Goal: Task Accomplishment & Management: Manage account settings

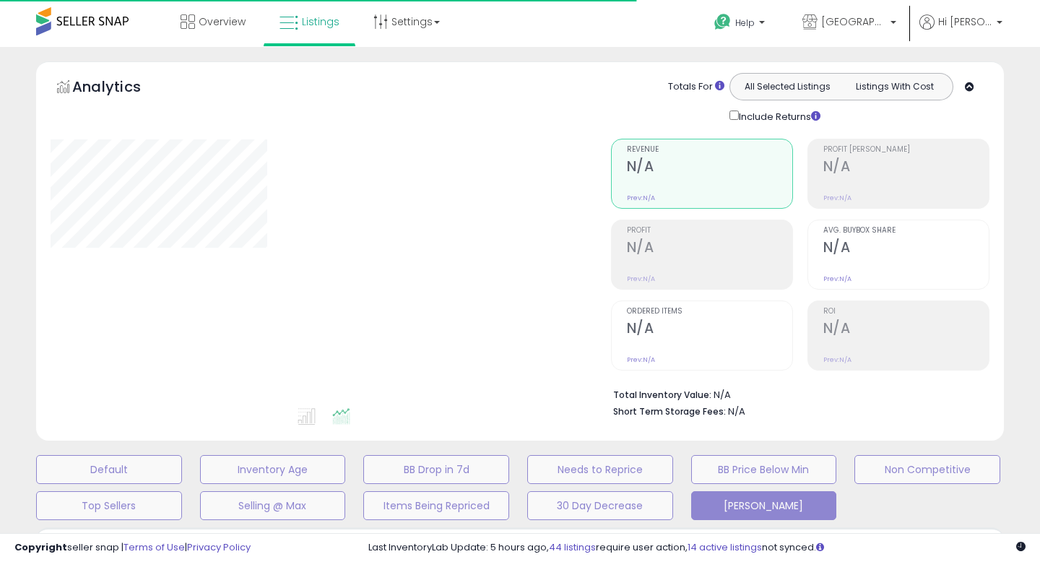
type input "**********"
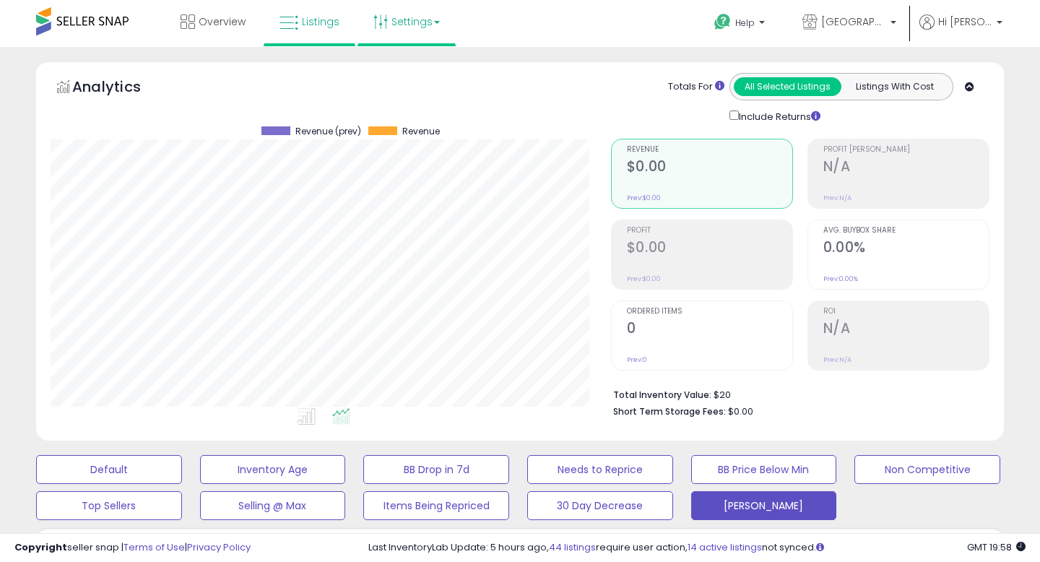
click at [382, 28] on icon at bounding box center [380, 21] width 14 height 14
click at [300, 71] on div "Analytics Totals For All Selected Listings Listings With Cost Include Returns" at bounding box center [519, 250] width 967 height 379
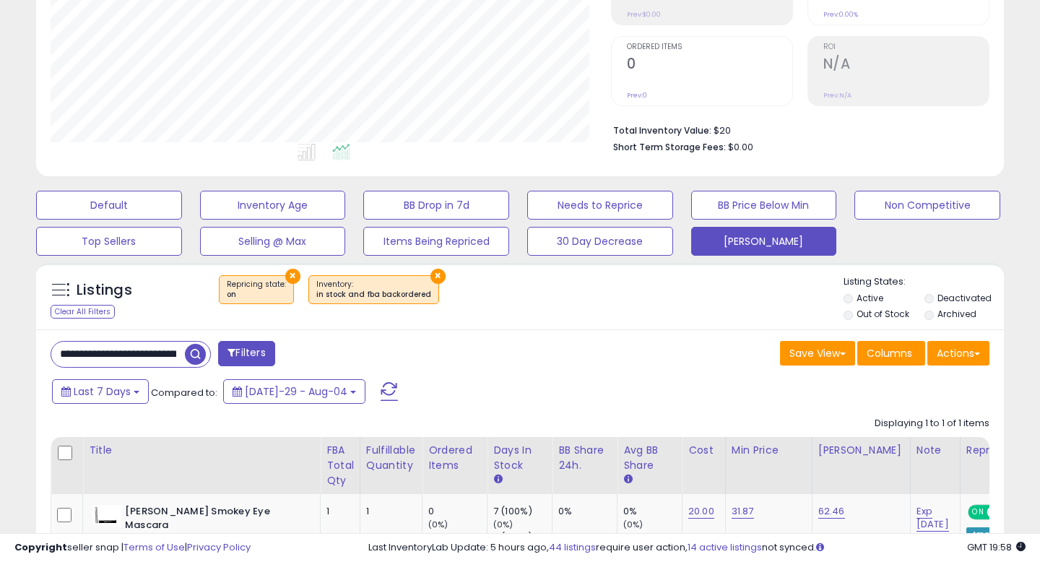
scroll to position [357, 0]
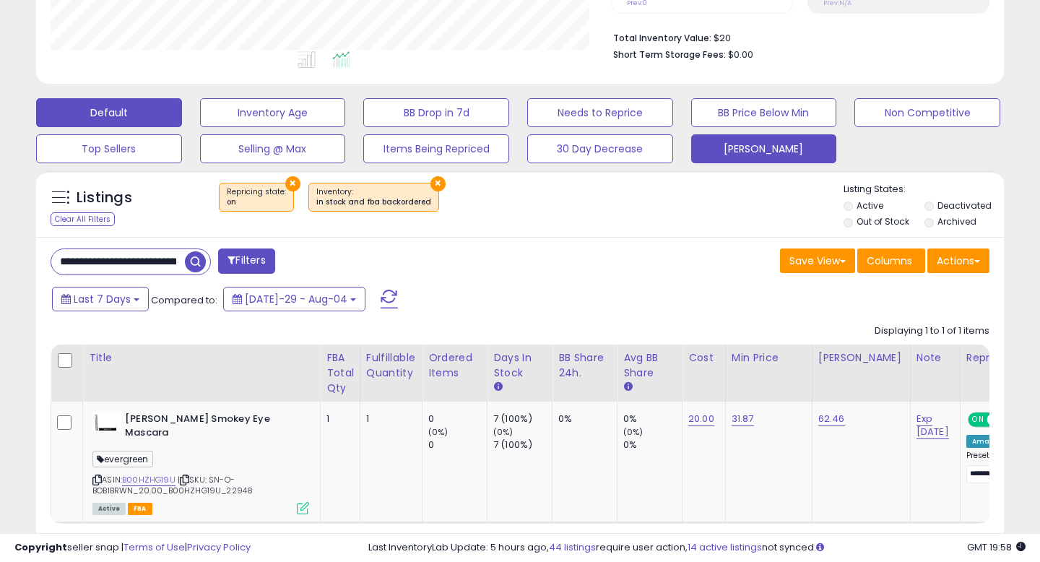
click at [120, 114] on button "Default" at bounding box center [109, 112] width 146 height 29
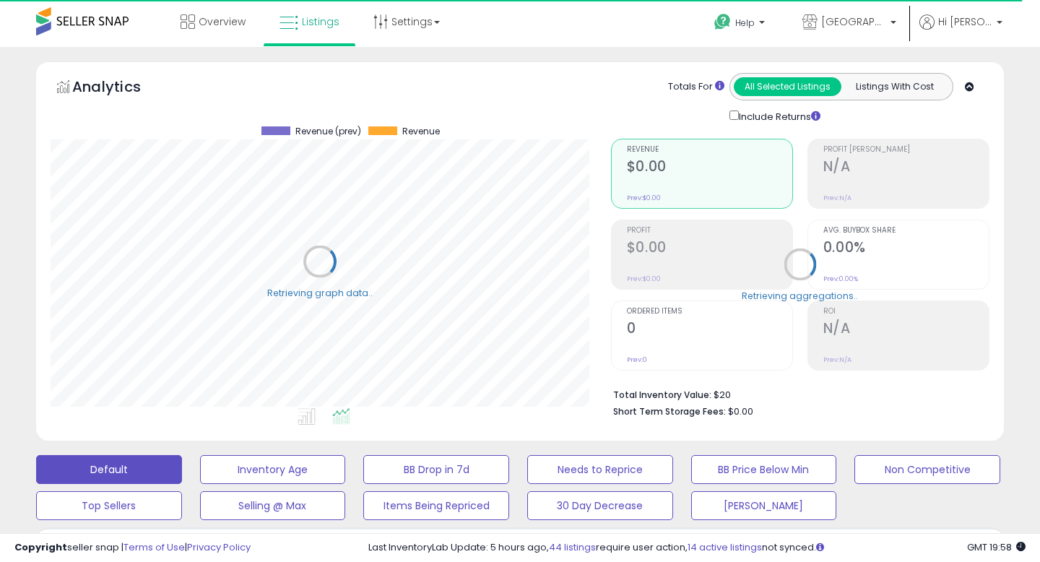
scroll to position [4, 0]
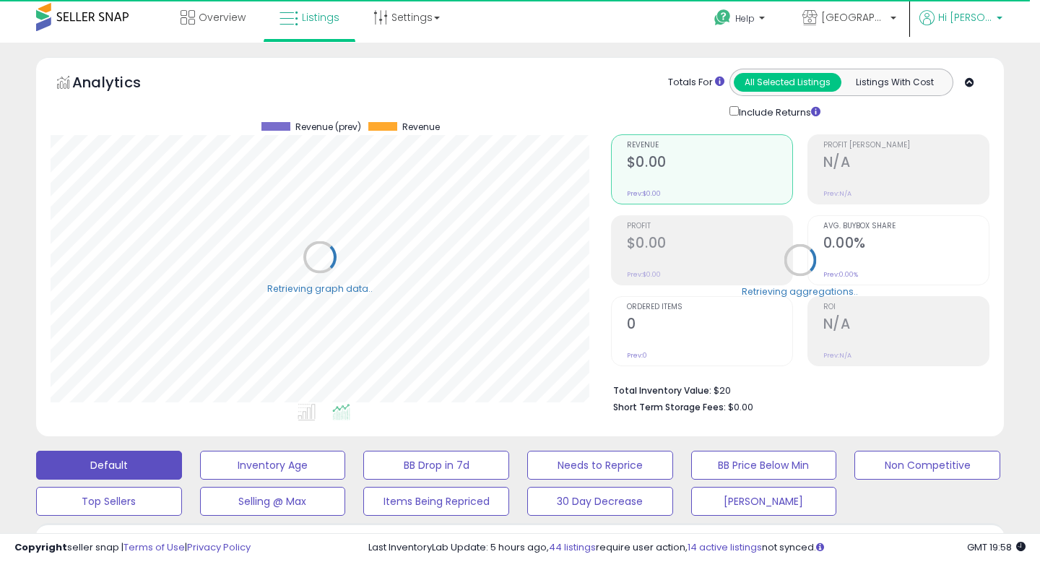
click at [976, 19] on span "Hi [PERSON_NAME]" at bounding box center [965, 17] width 54 height 14
click at [959, 70] on link "Profile" at bounding box center [972, 73] width 29 height 14
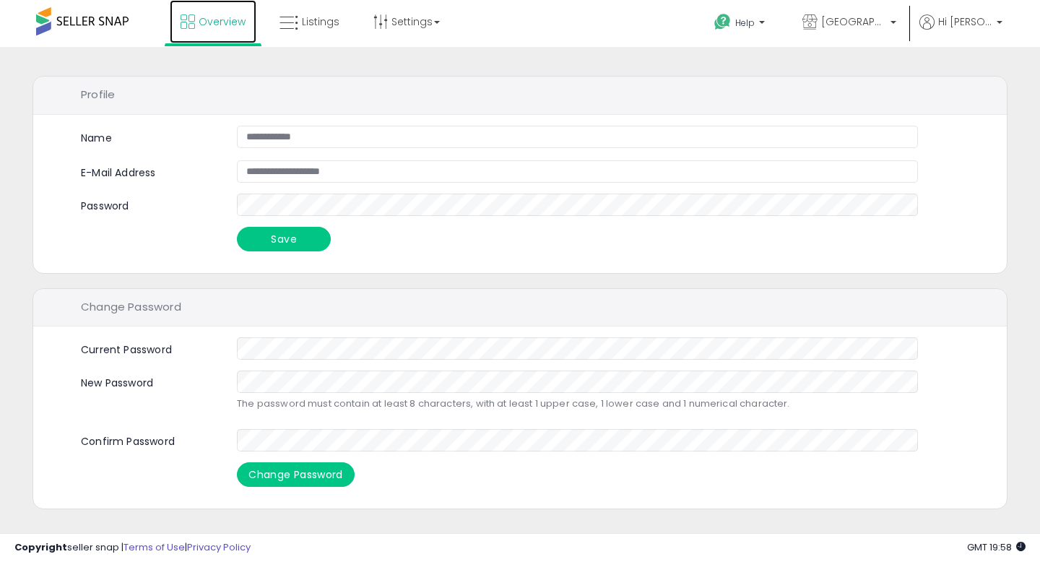
click at [227, 26] on span "Overview" at bounding box center [222, 21] width 47 height 14
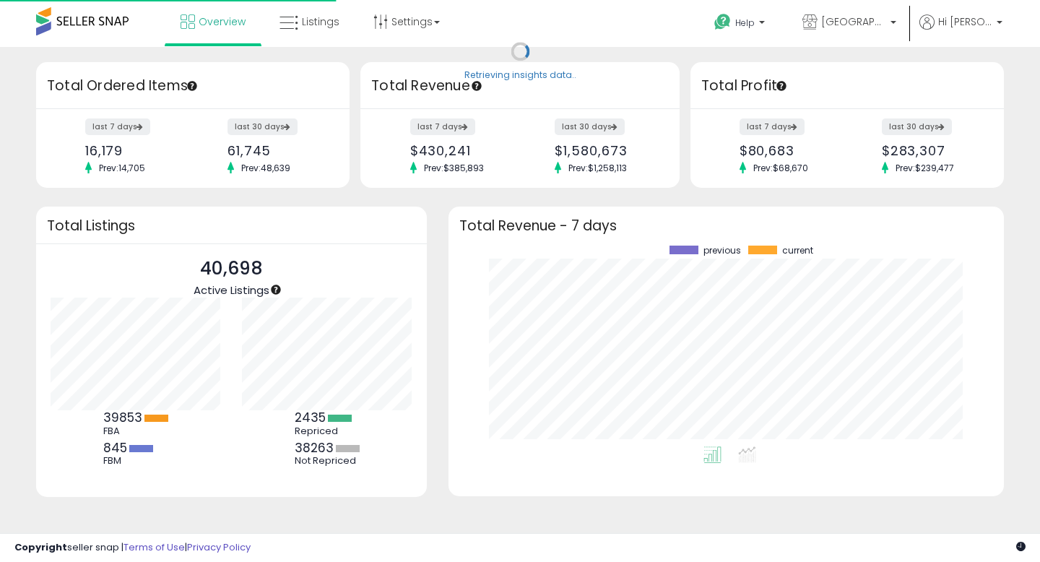
scroll to position [201, 526]
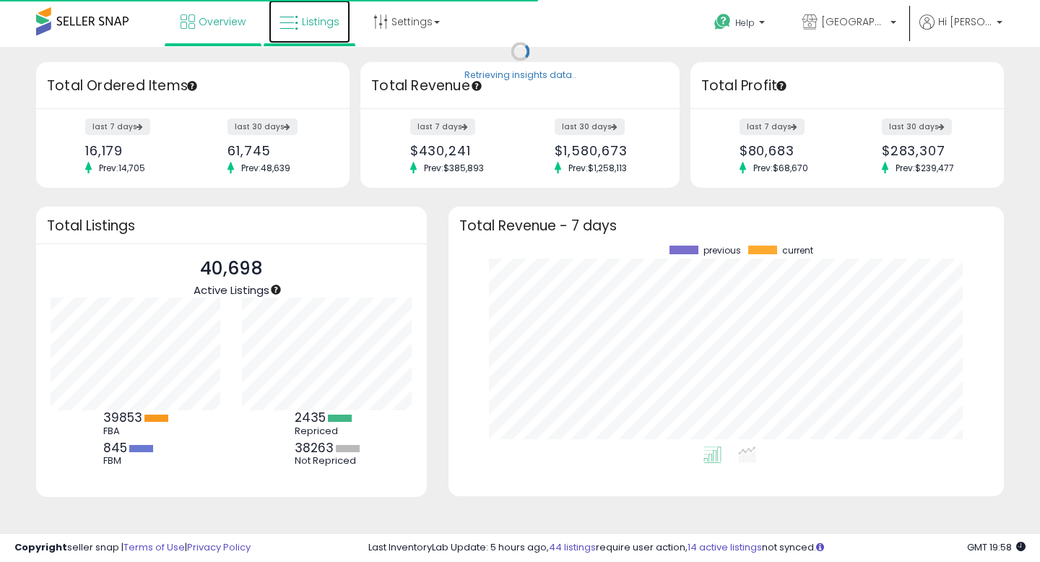
click at [312, 39] on link "Listings" at bounding box center [310, 21] width 82 height 43
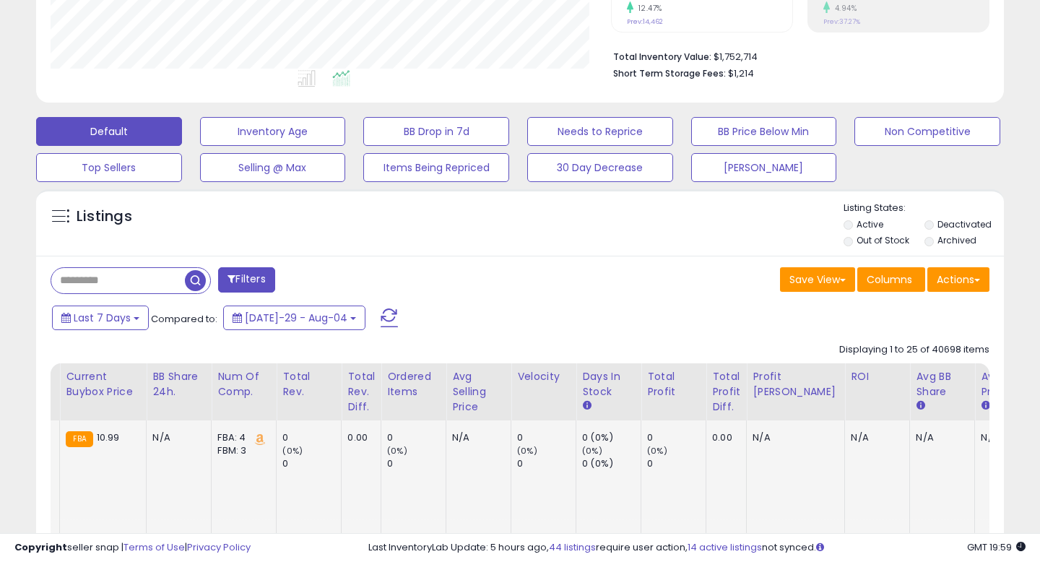
scroll to position [0, 526]
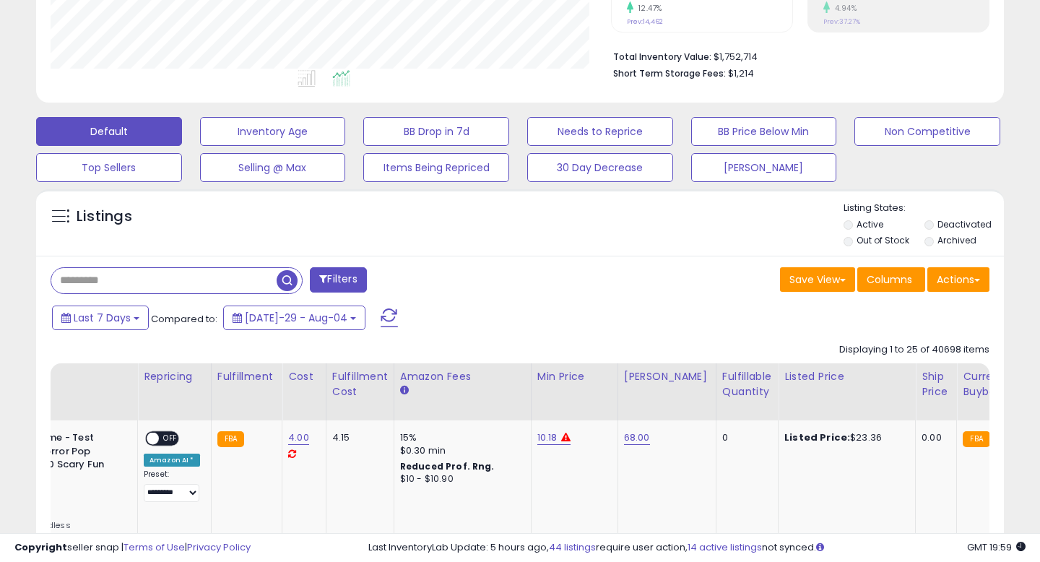
click at [149, 289] on input "text" at bounding box center [163, 280] width 225 height 25
click at [342, 285] on button "Filters" at bounding box center [338, 279] width 56 height 25
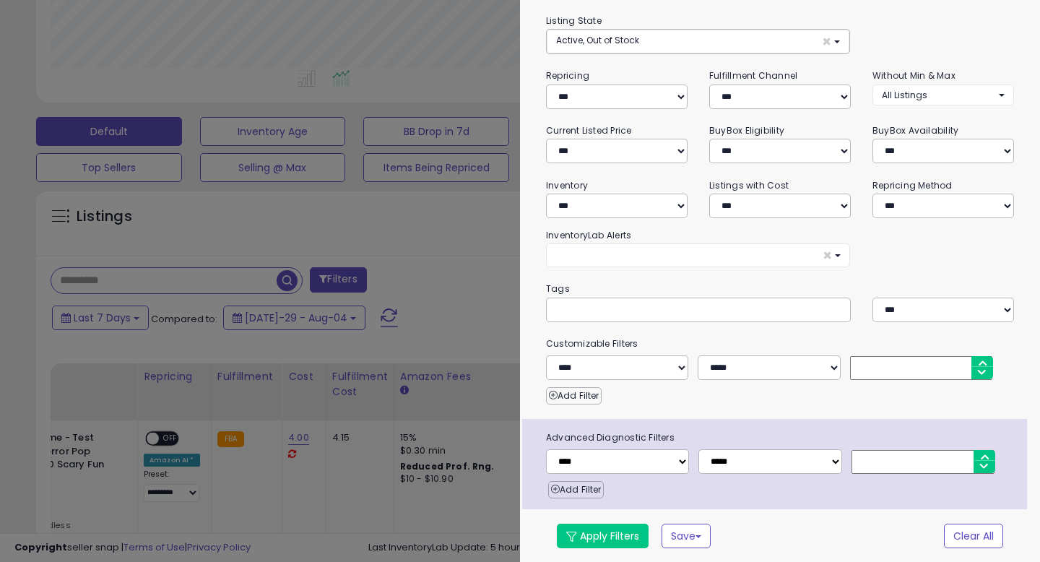
click at [627, 306] on input "text" at bounding box center [663, 309] width 217 height 14
type input "*******"
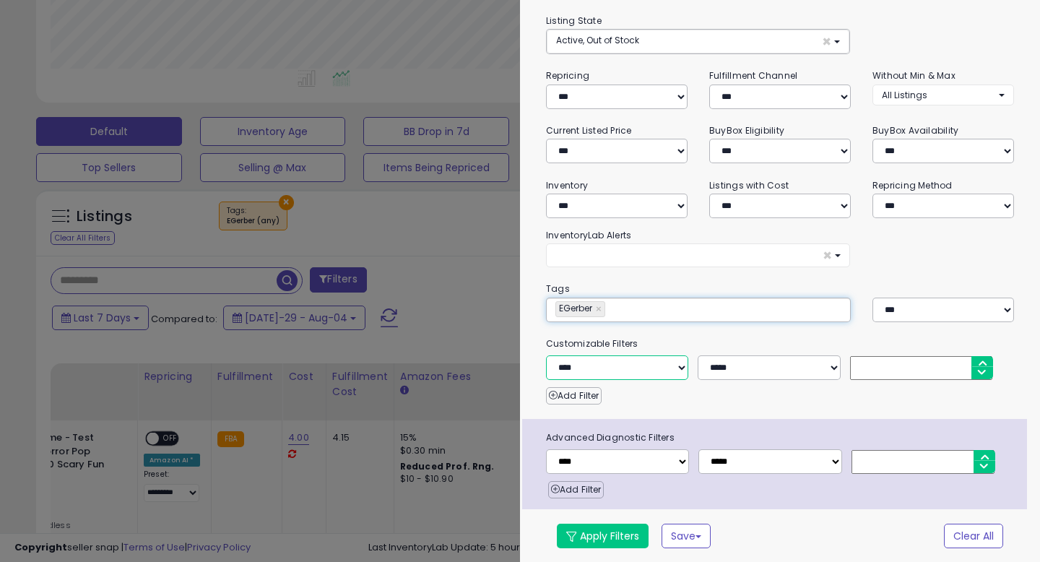
click at [627, 367] on select "**********" at bounding box center [617, 367] width 142 height 25
click at [594, 529] on button "Apply Filters" at bounding box center [603, 535] width 92 height 25
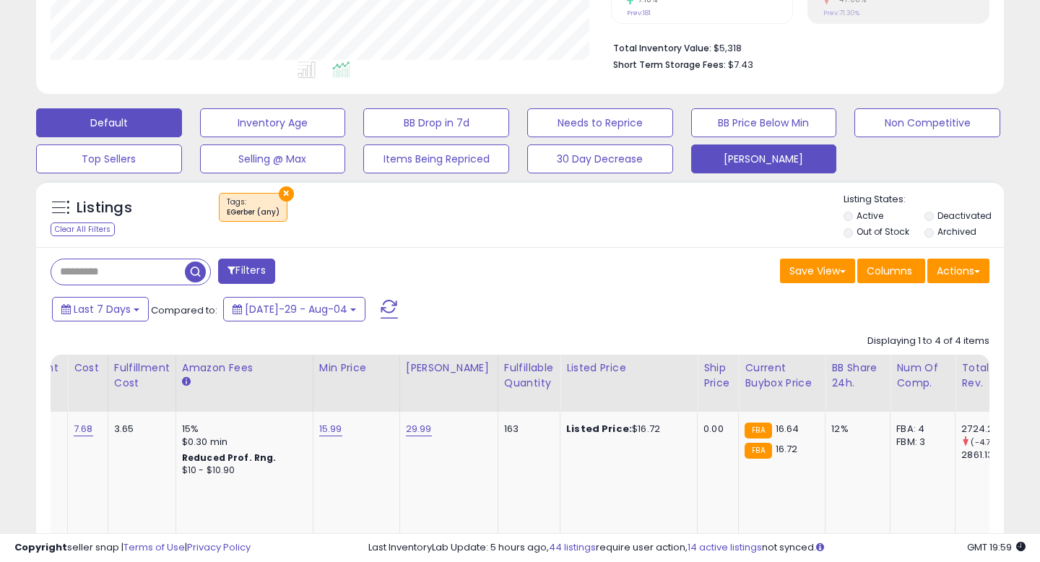
click at [346, 137] on button "[PERSON_NAME]" at bounding box center [273, 122] width 146 height 29
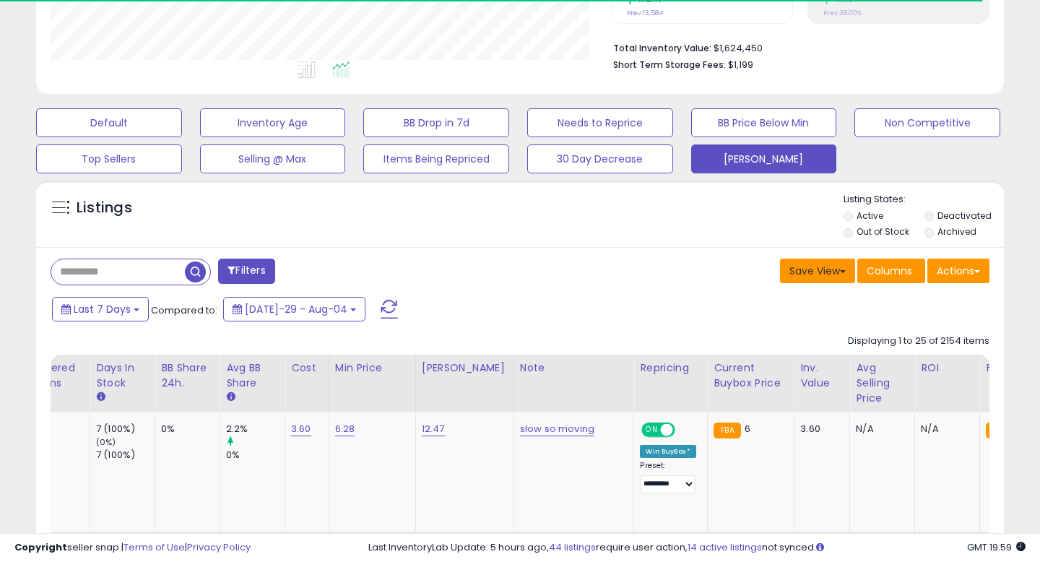
click at [807, 273] on button "Save View" at bounding box center [817, 270] width 75 height 25
click at [887, 265] on span "Columns" at bounding box center [888, 270] width 45 height 14
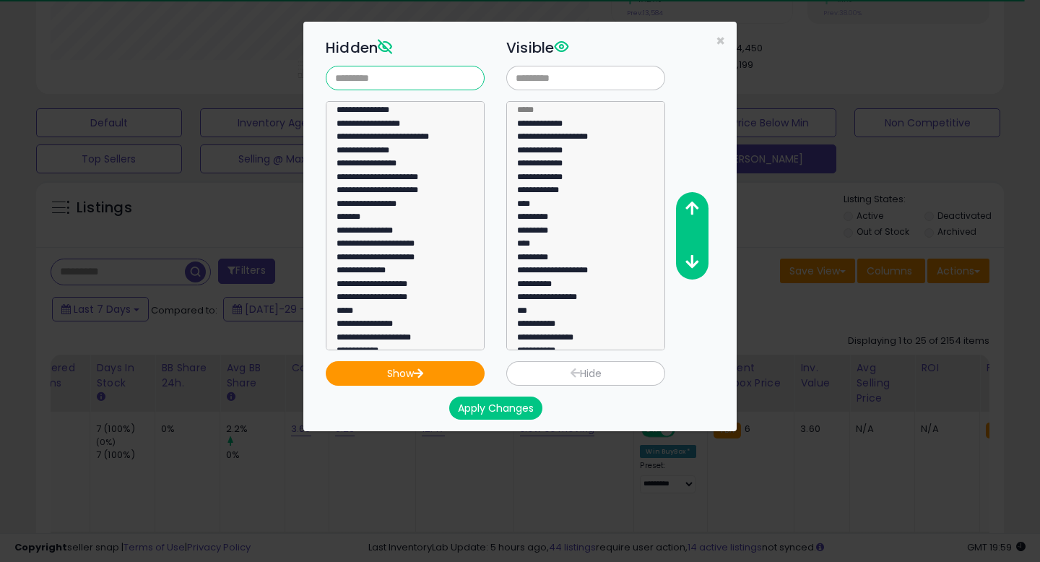
click at [398, 74] on input "text" at bounding box center [405, 78] width 159 height 25
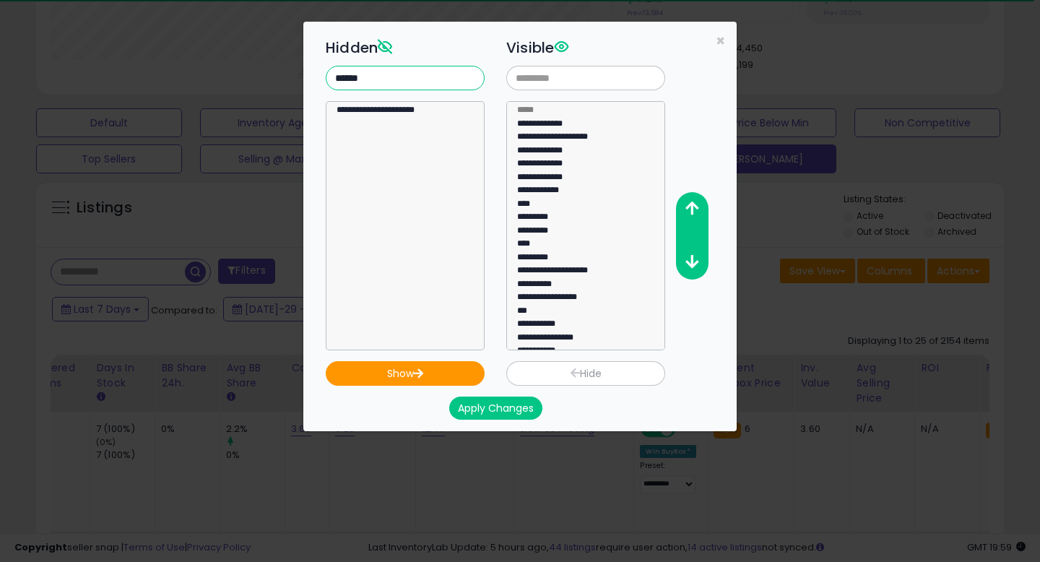
type input "******"
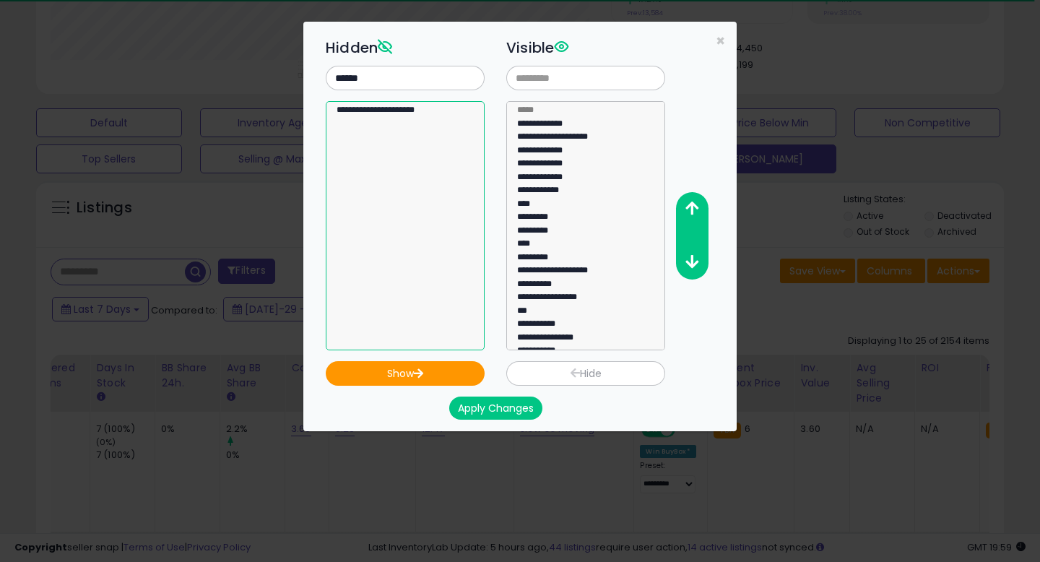
select select "**********"
click at [393, 116] on option "**********" at bounding box center [405, 112] width 140 height 14
click at [450, 371] on button "Show" at bounding box center [405, 373] width 159 height 25
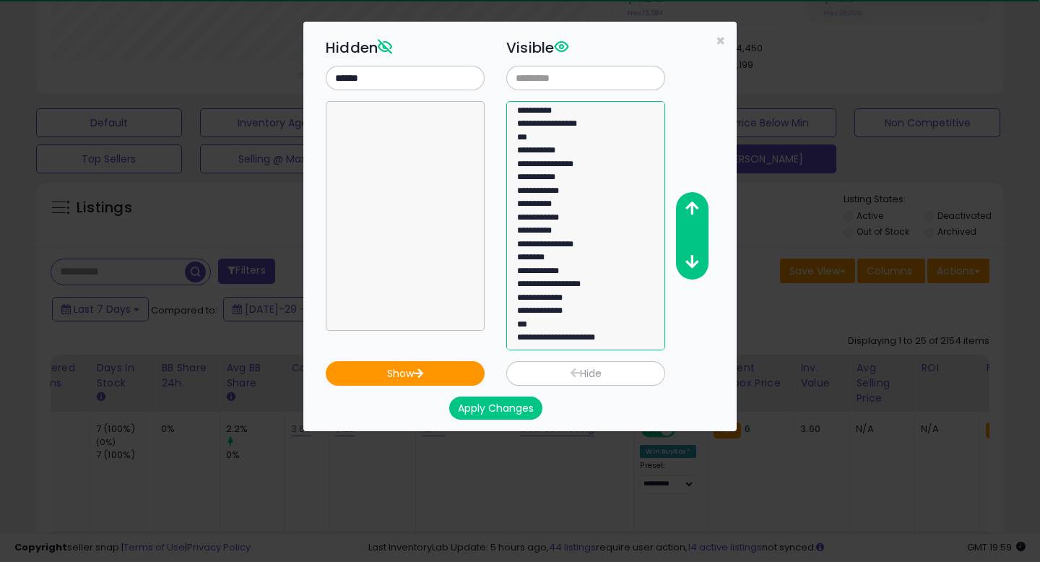
drag, startPoint x: 578, startPoint y: 343, endPoint x: 594, endPoint y: 337, distance: 16.9
select select "**********"
click at [594, 337] on option "**********" at bounding box center [585, 340] width 140 height 14
click at [693, 209] on icon "button" at bounding box center [691, 208] width 13 height 15
click at [692, 209] on icon "button" at bounding box center [691, 208] width 13 height 15
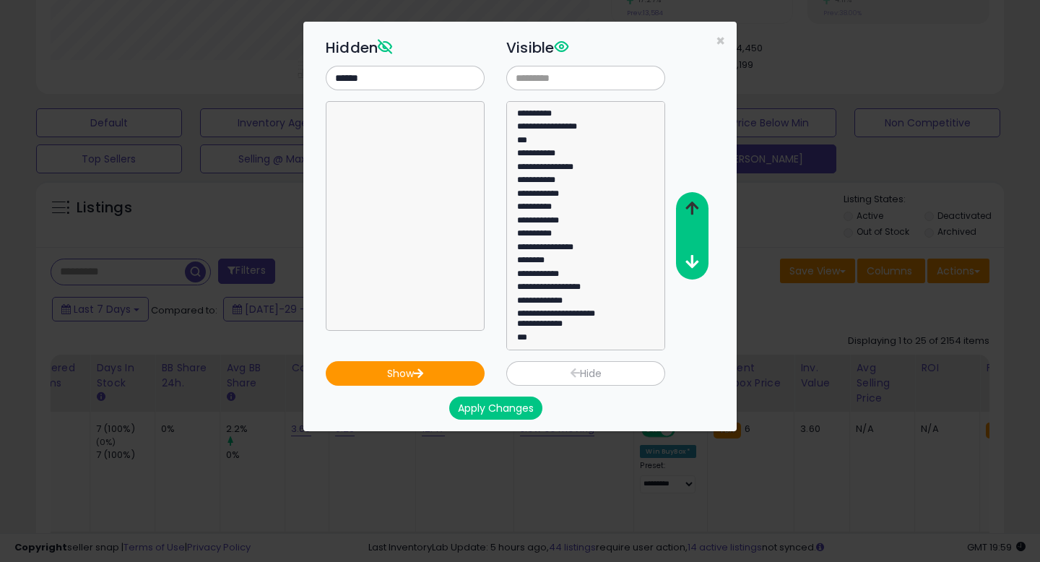
click at [692, 209] on icon "button" at bounding box center [691, 208] width 13 height 15
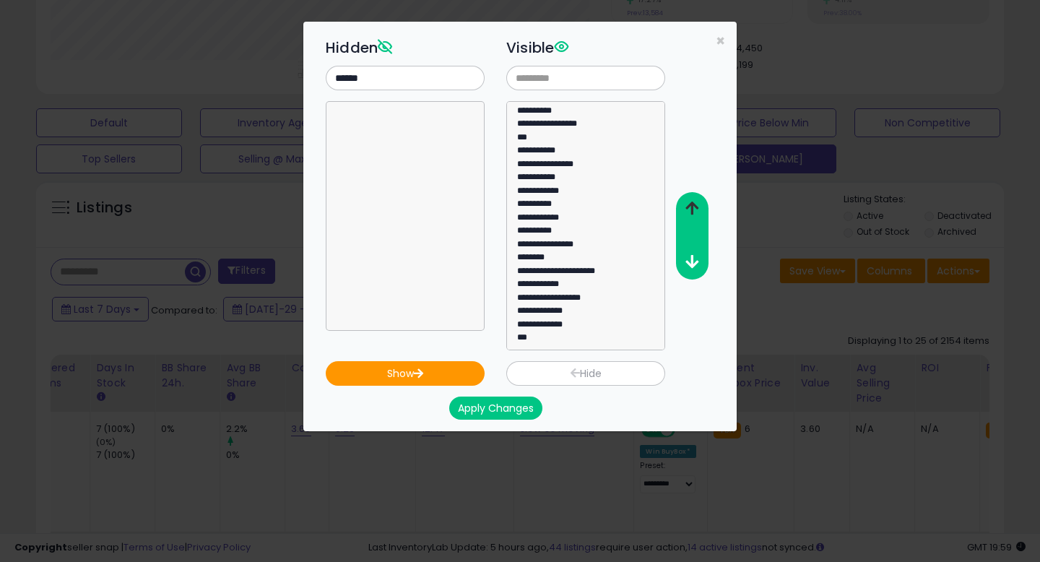
click at [692, 209] on icon "button" at bounding box center [691, 208] width 13 height 15
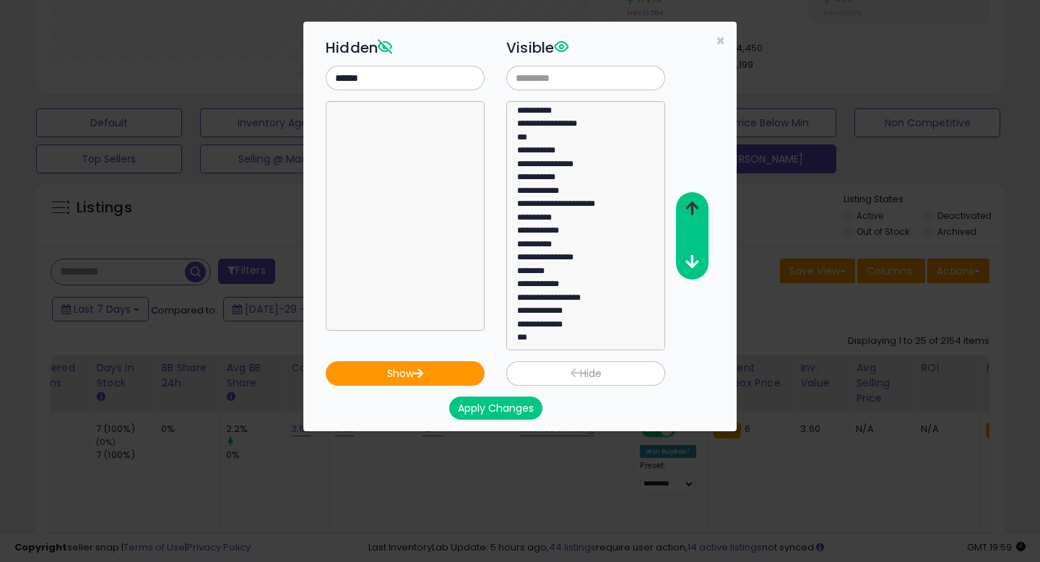
click at [692, 209] on icon "button" at bounding box center [691, 208] width 13 height 15
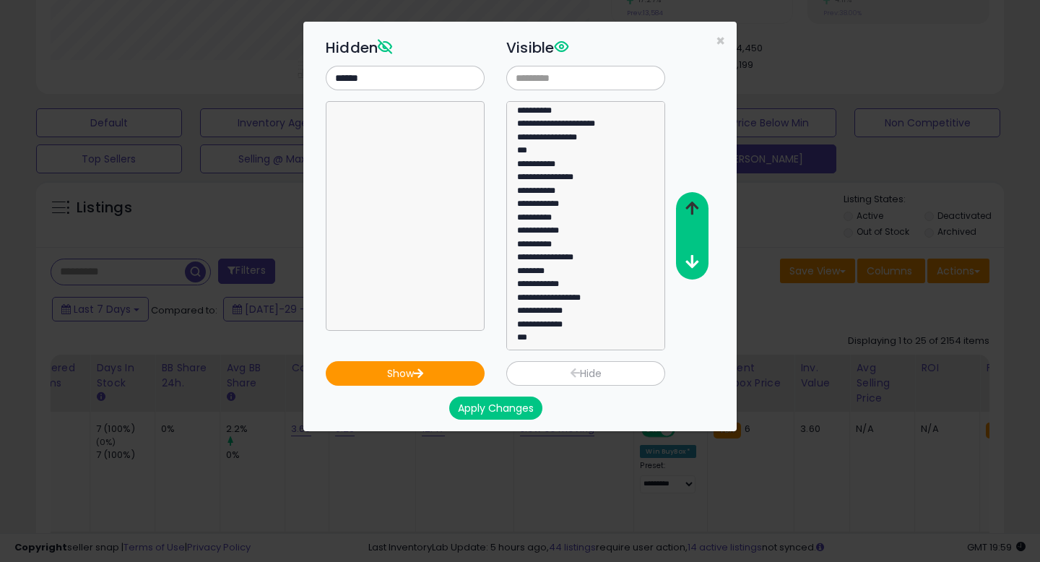
click at [692, 209] on icon "button" at bounding box center [691, 208] width 13 height 15
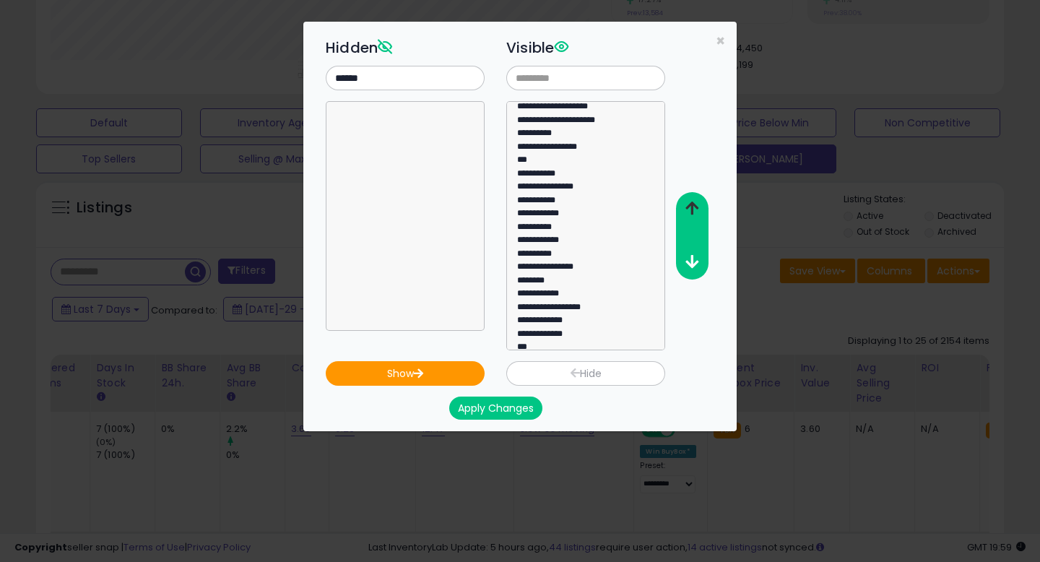
click at [692, 209] on icon "button" at bounding box center [691, 208] width 13 height 15
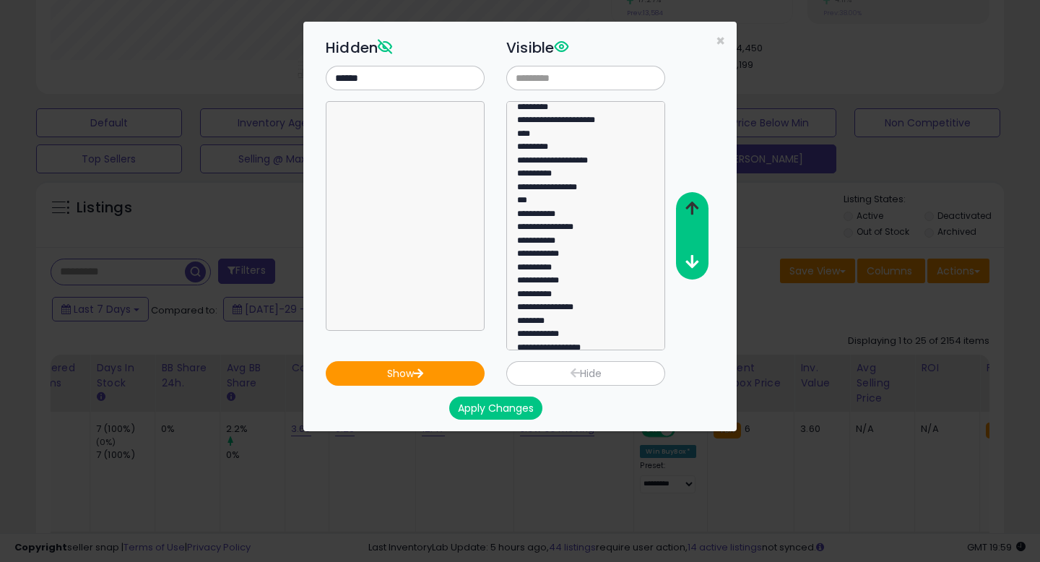
click at [692, 209] on icon "button" at bounding box center [691, 208] width 13 height 15
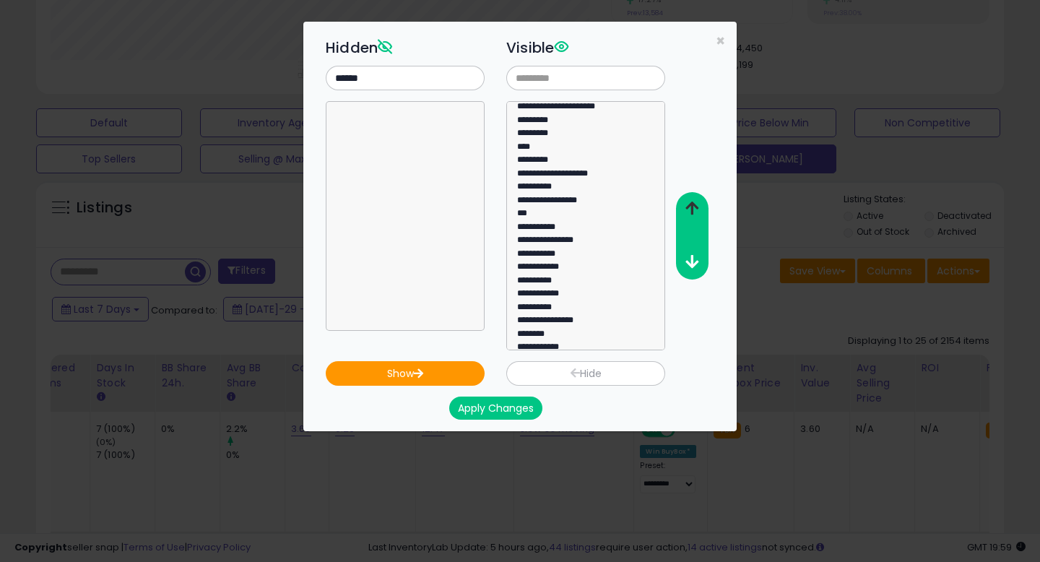
click at [692, 209] on icon "button" at bounding box center [691, 208] width 13 height 15
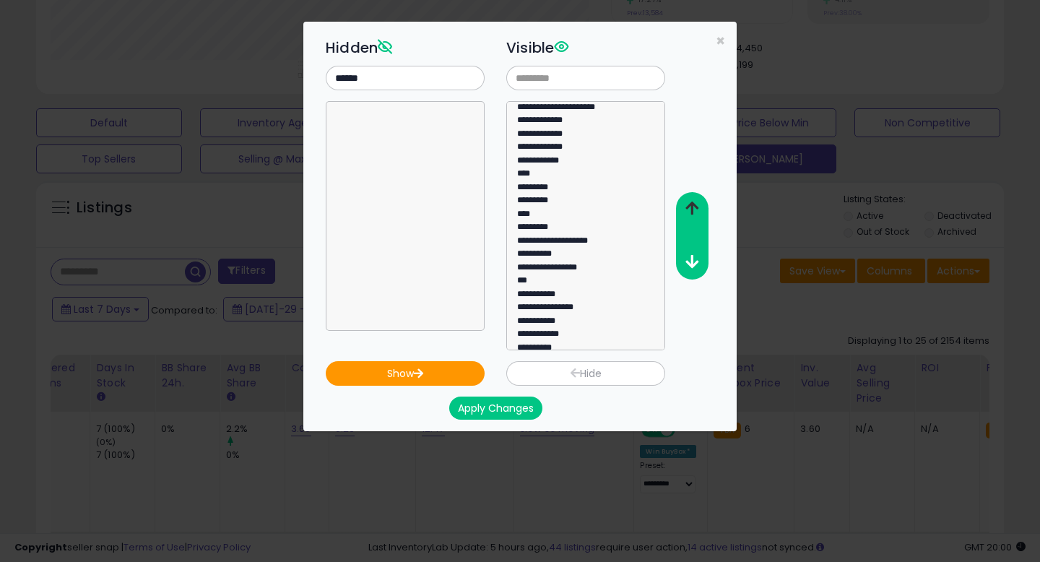
click at [692, 209] on icon "button" at bounding box center [691, 208] width 13 height 15
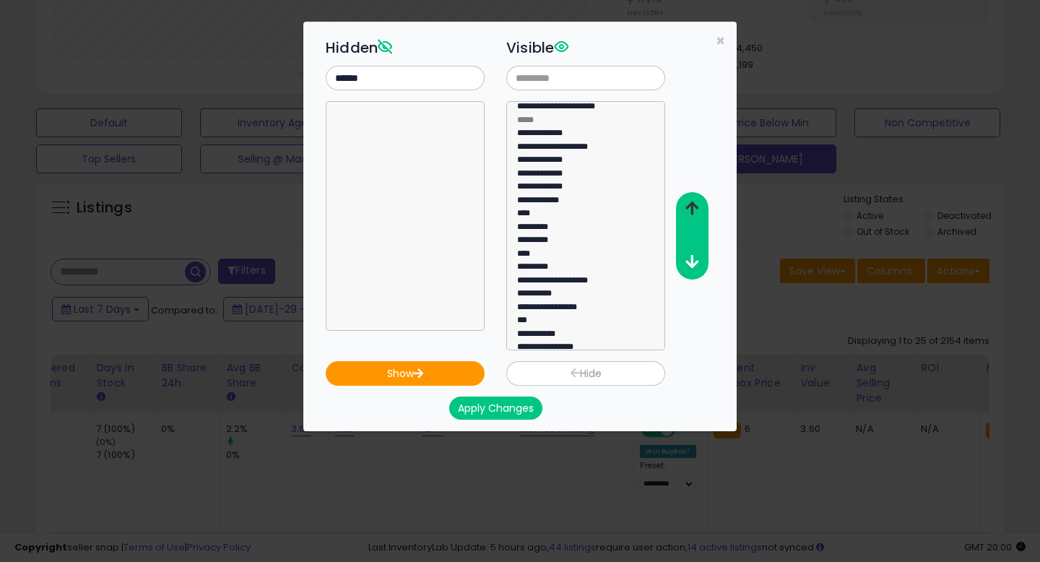
click at [692, 209] on icon "button" at bounding box center [691, 208] width 13 height 15
click at [690, 263] on icon "button" at bounding box center [691, 261] width 13 height 15
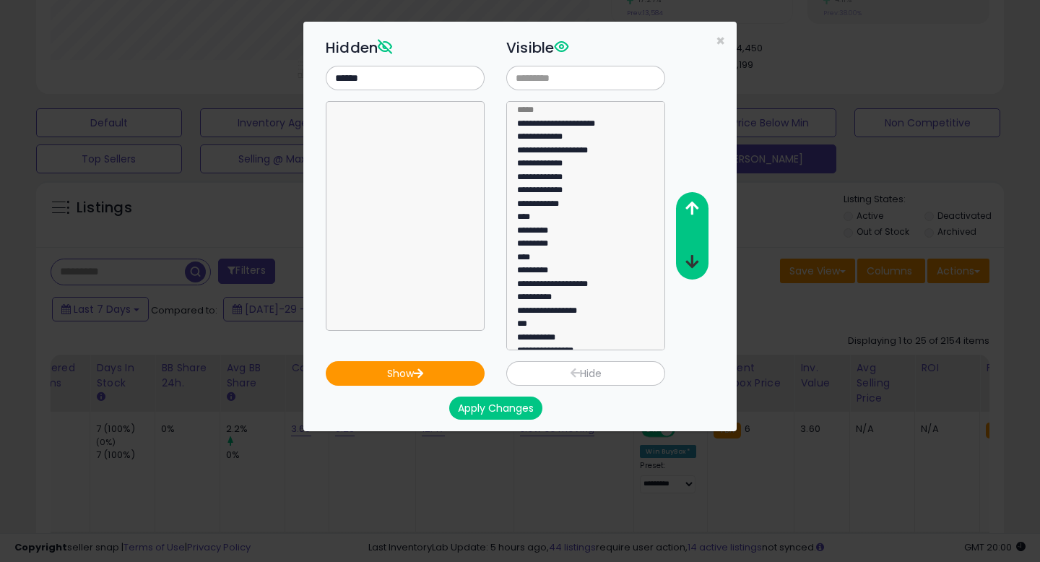
click at [690, 263] on icon "button" at bounding box center [691, 261] width 13 height 15
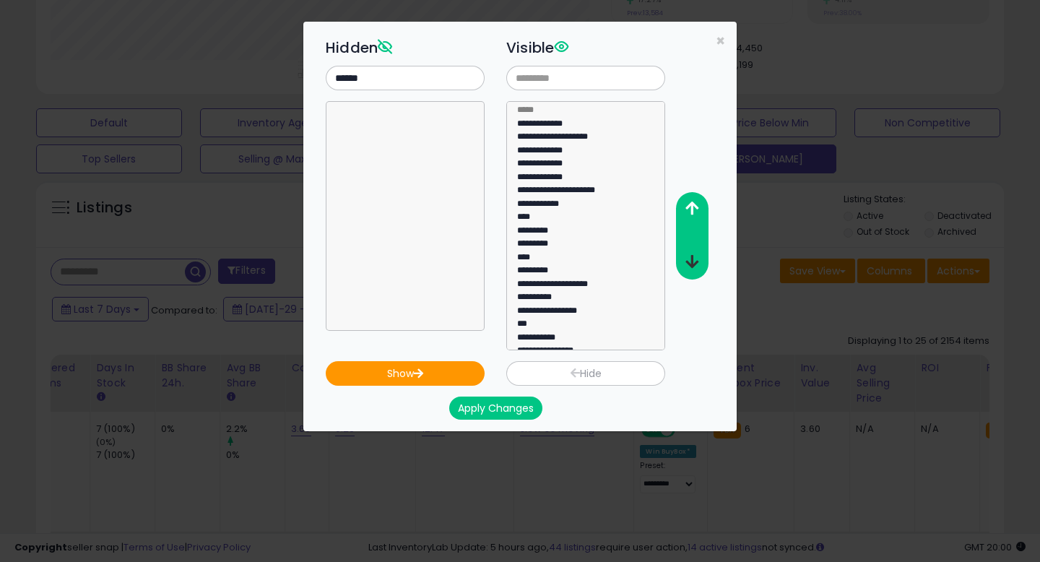
click at [690, 263] on icon "button" at bounding box center [691, 261] width 13 height 15
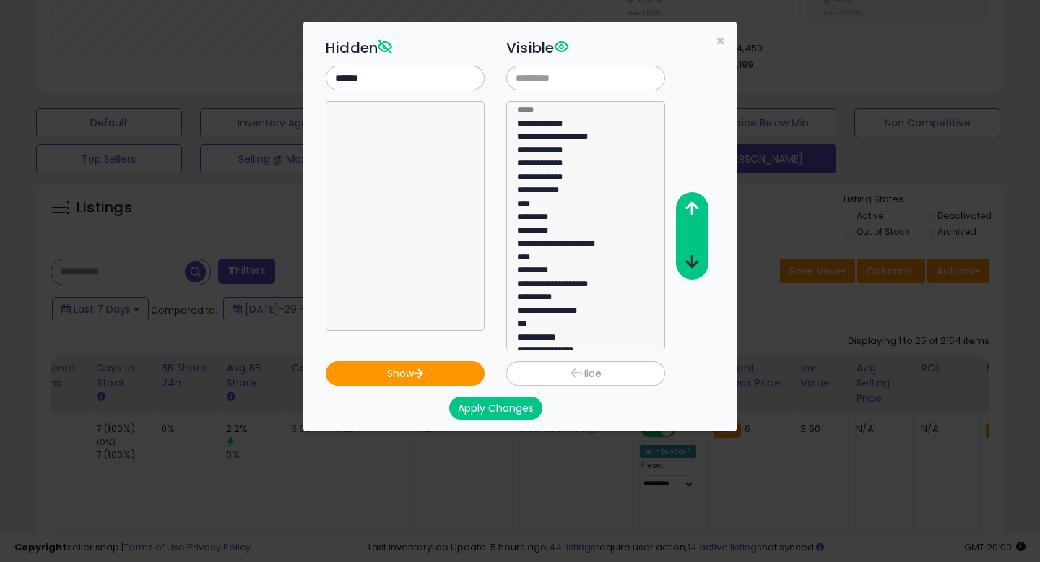
click at [690, 263] on icon "button" at bounding box center [691, 261] width 13 height 15
click at [689, 209] on icon "button" at bounding box center [691, 208] width 13 height 15
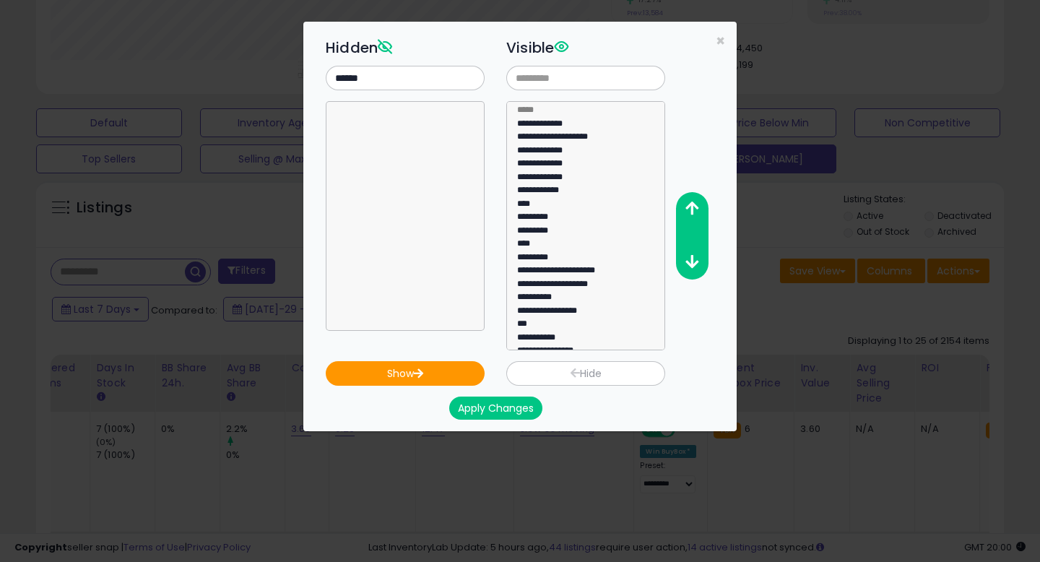
click at [517, 398] on button "Apply Changes" at bounding box center [495, 407] width 93 height 23
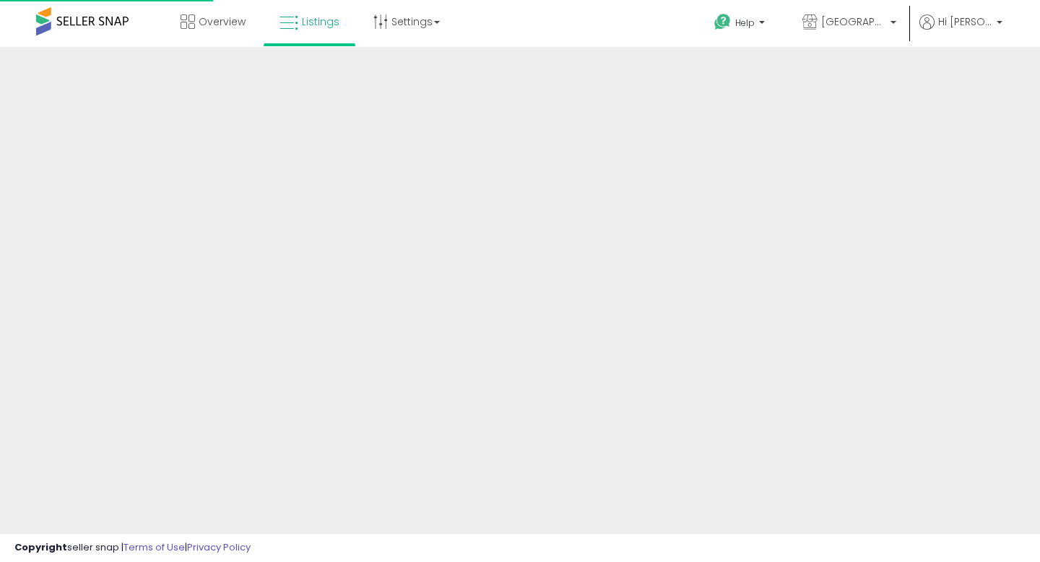
scroll to position [323, 0]
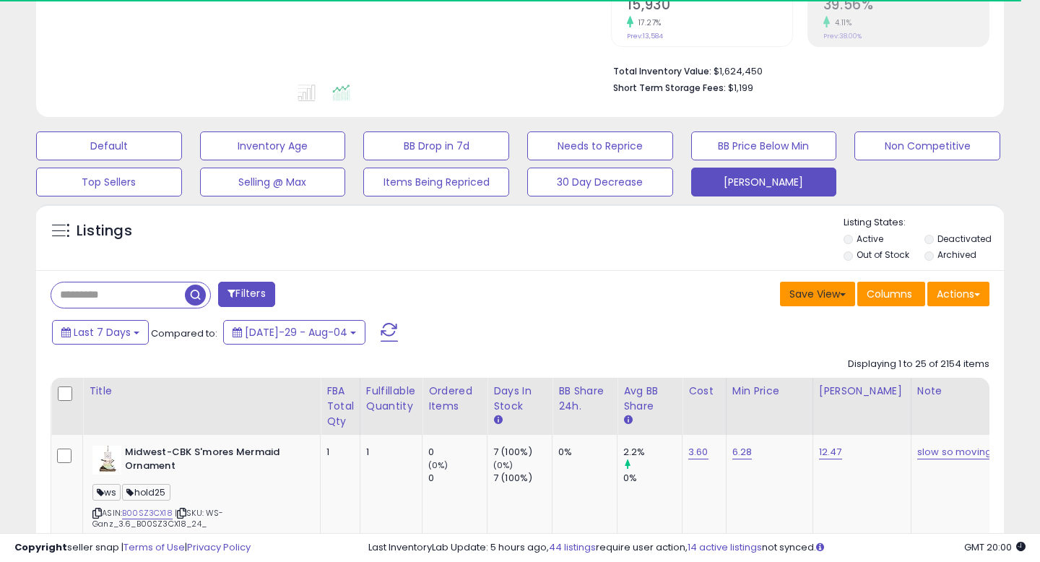
click at [805, 289] on button "Save View" at bounding box center [817, 294] width 75 height 25
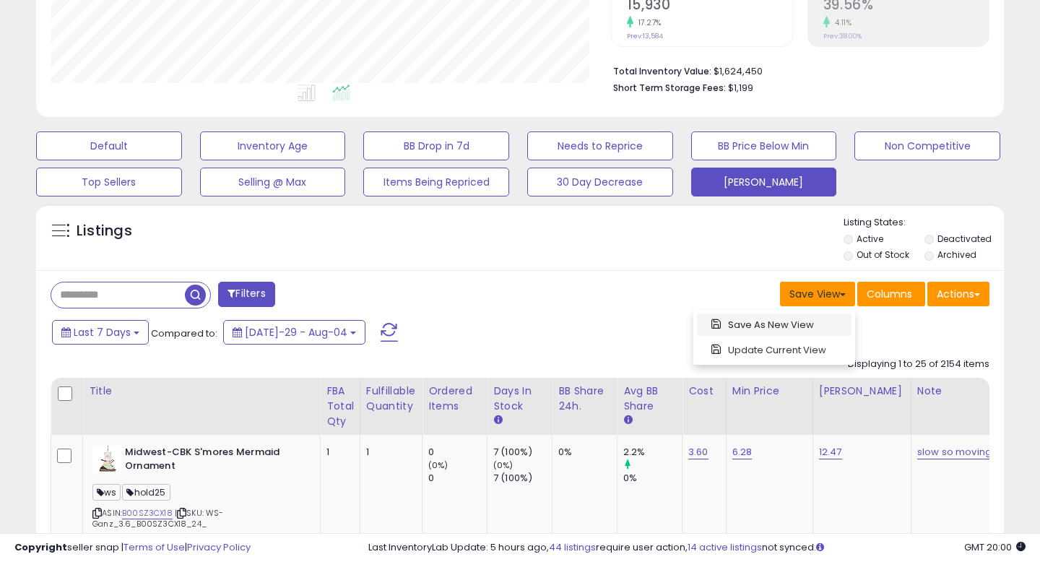
scroll to position [296, 559]
click at [644, 261] on div "Listings" at bounding box center [519, 240] width 967 height 49
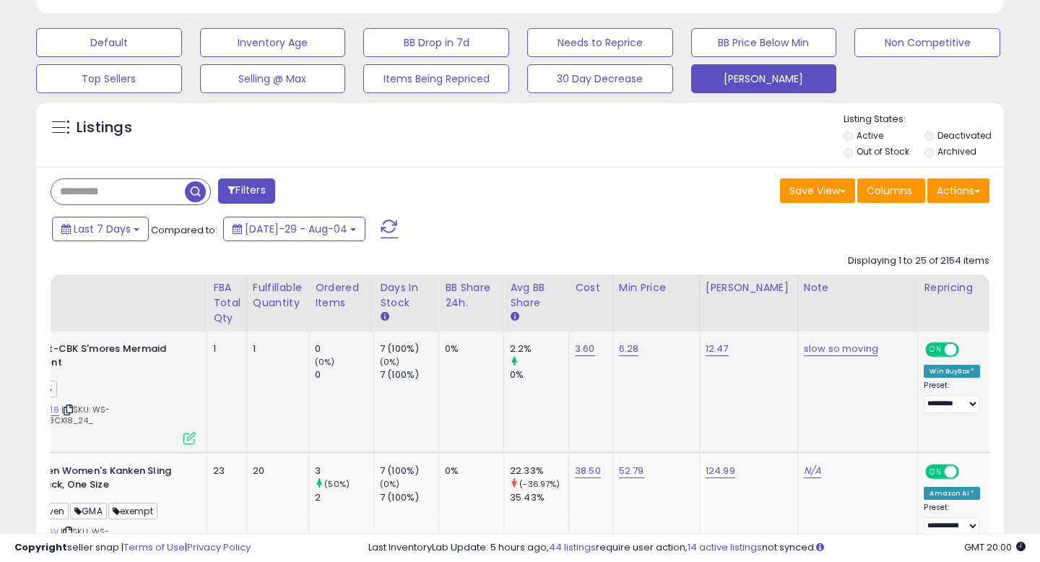
scroll to position [0, 0]
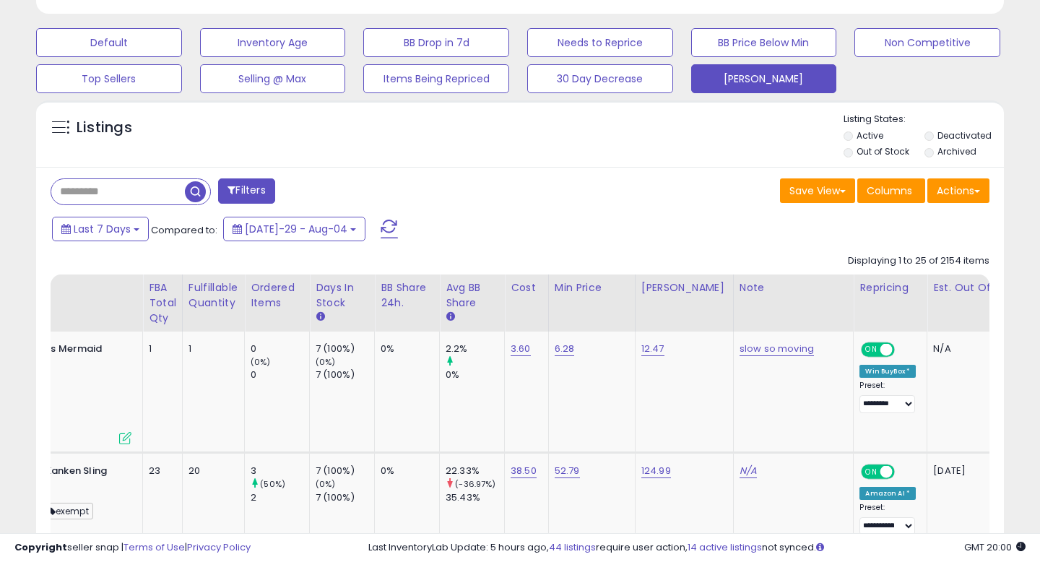
click at [811, 191] on button "Save View" at bounding box center [817, 190] width 75 height 25
click at [797, 245] on link "Update Current View" at bounding box center [774, 246] width 154 height 22
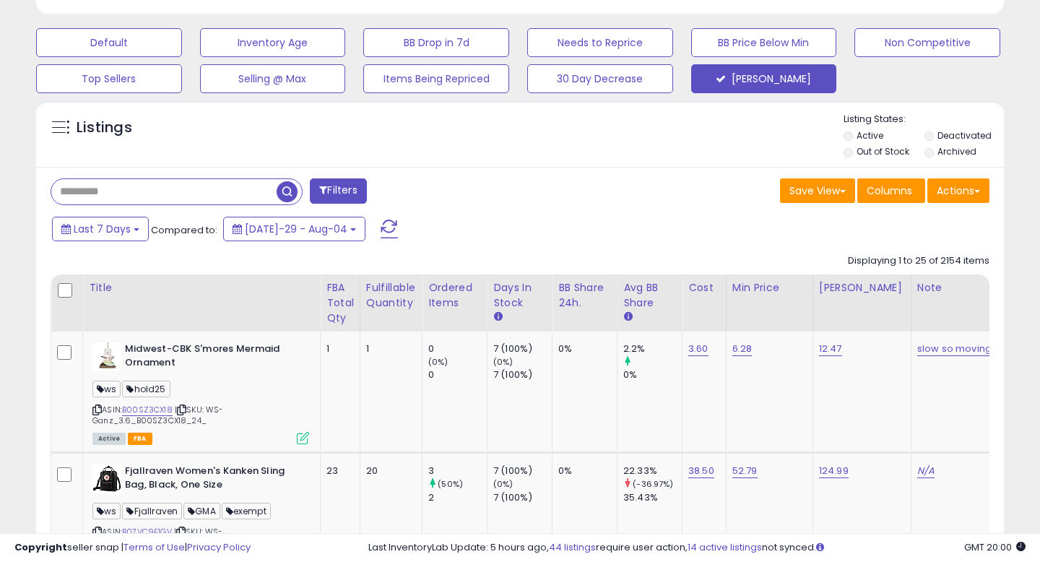
click at [147, 191] on input "text" at bounding box center [163, 191] width 225 height 25
click at [353, 185] on button "Filters" at bounding box center [338, 190] width 56 height 25
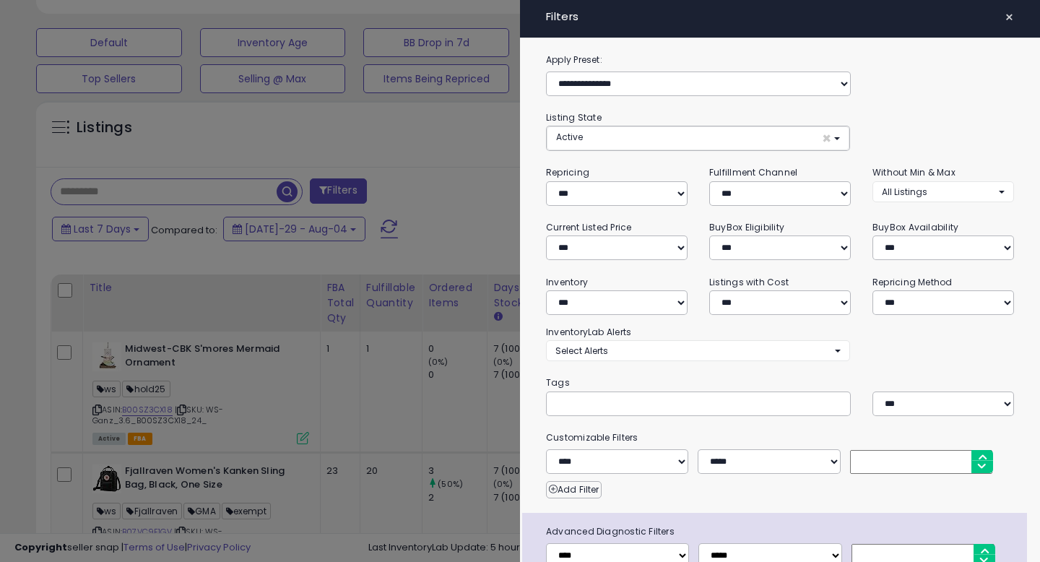
click at [592, 397] on input "text" at bounding box center [663, 403] width 217 height 14
type input "*******"
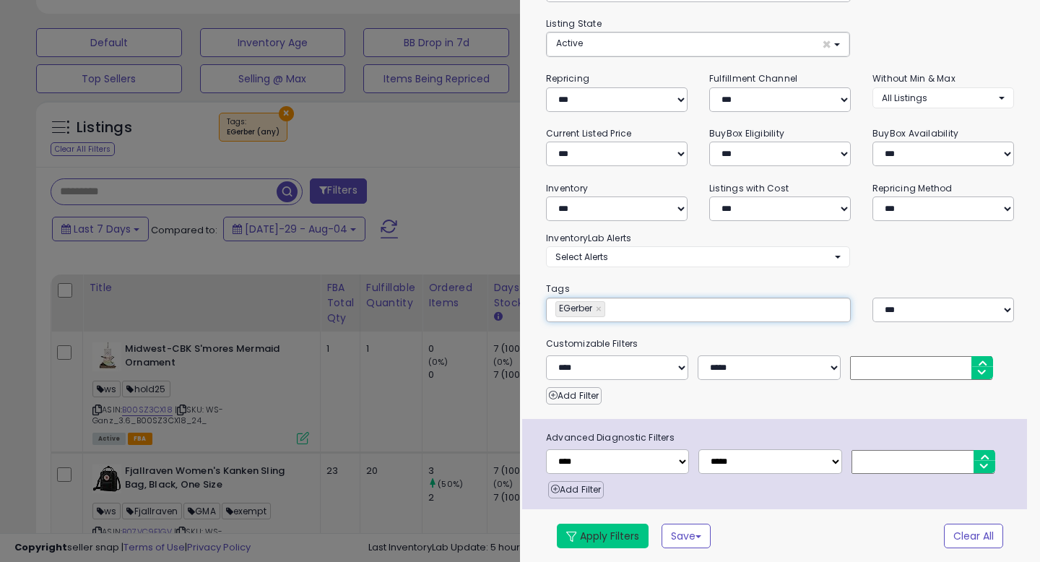
click at [594, 525] on button "Apply Filters" at bounding box center [603, 535] width 92 height 25
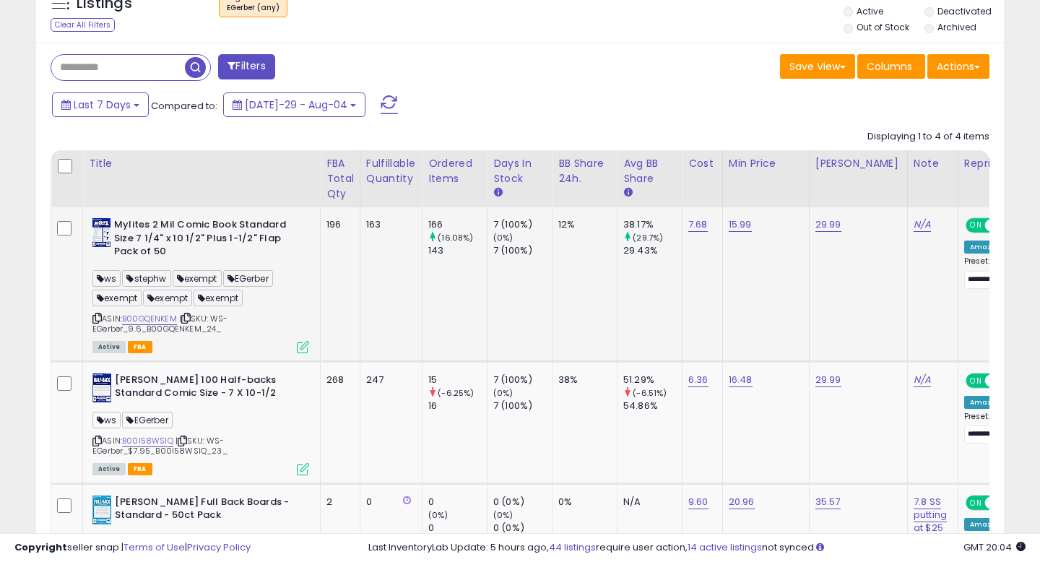
scroll to position [583, 0]
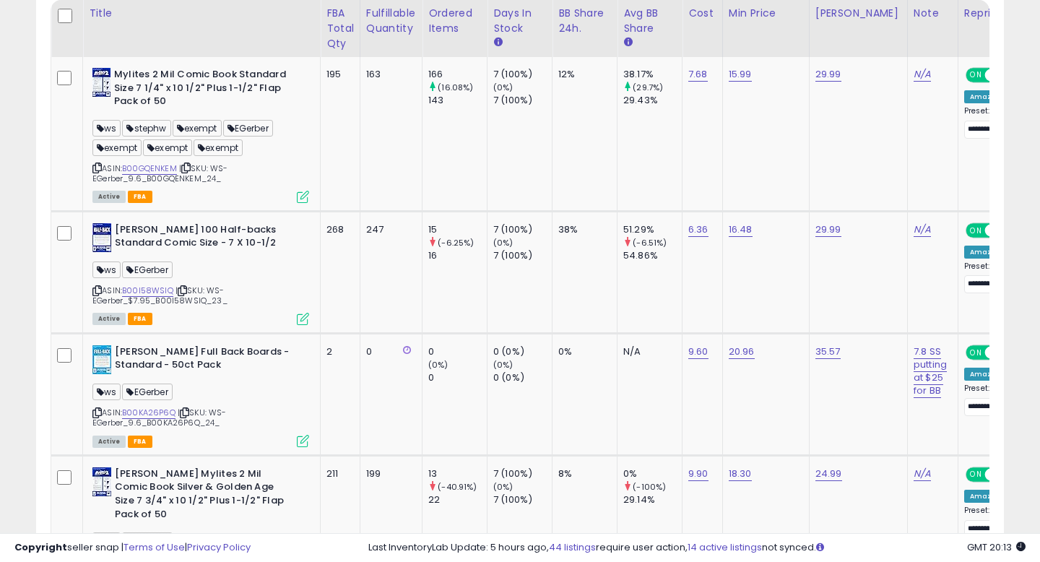
scroll to position [690, 0]
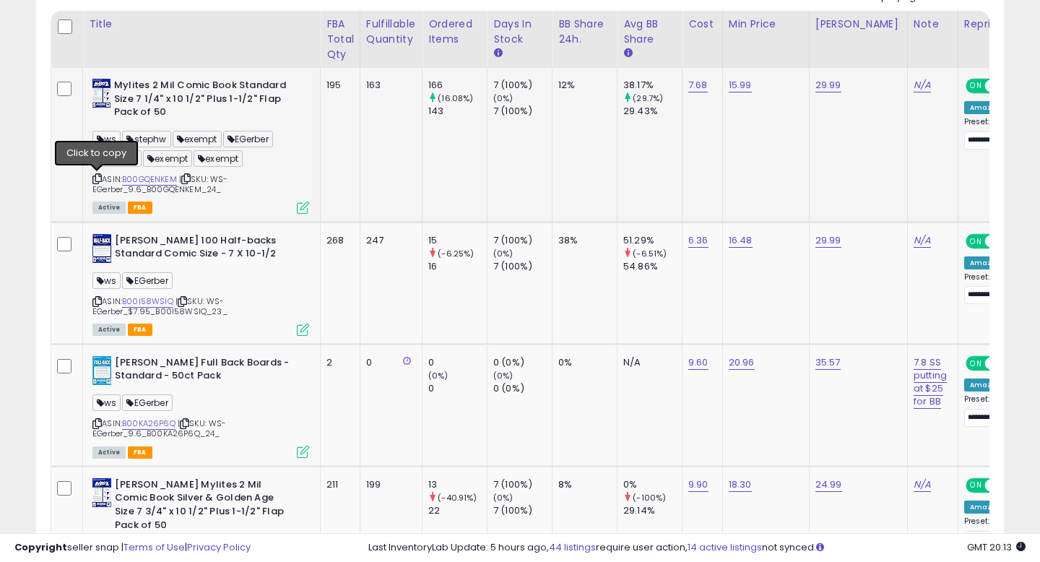
click at [100, 178] on icon at bounding box center [96, 179] width 9 height 8
